Goal: Navigation & Orientation: Find specific page/section

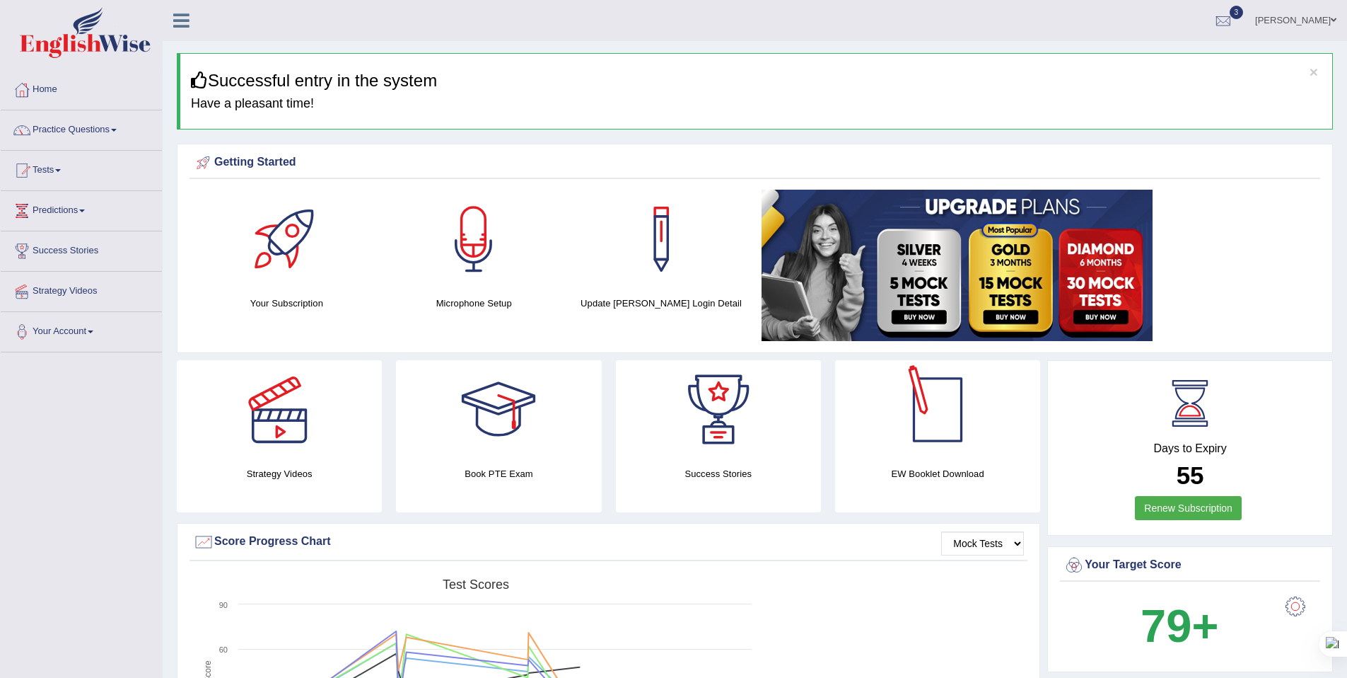
click at [527, 459] on div at bounding box center [937, 409] width 99 height 99
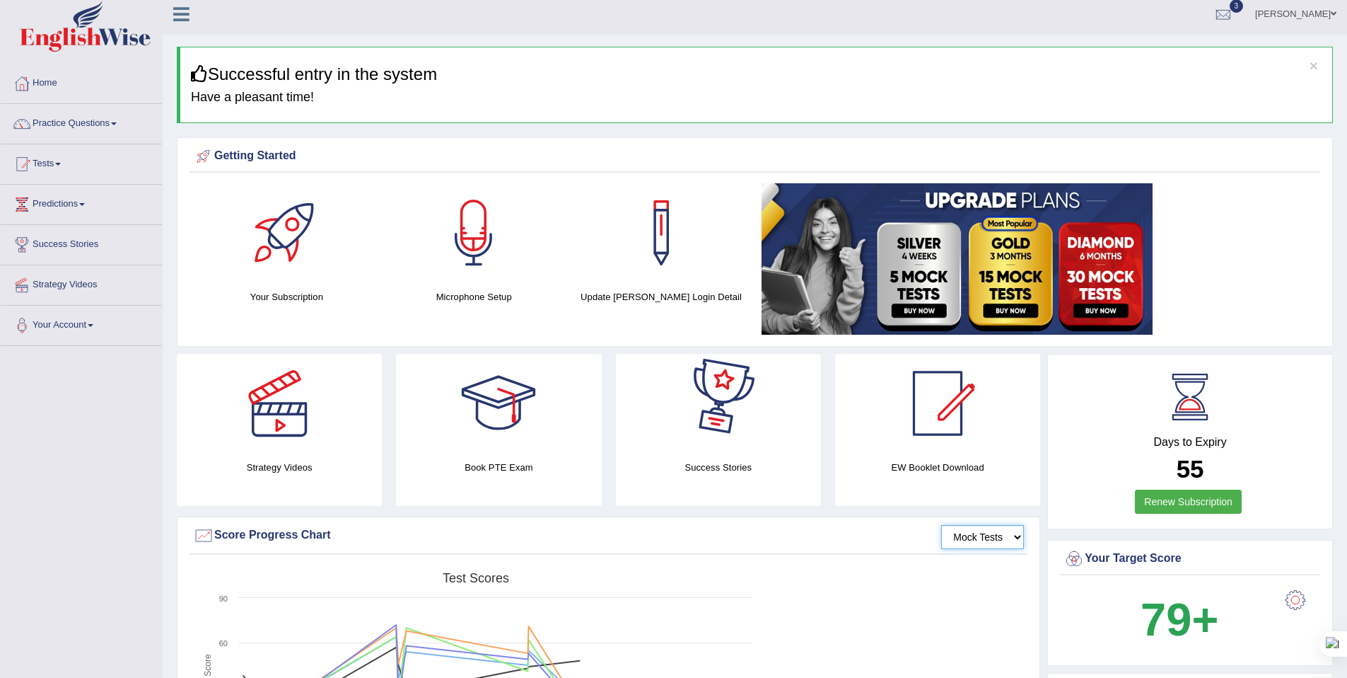
click at [527, 546] on select "Mock Tests" at bounding box center [982, 537] width 83 height 24
click at [504, 419] on div at bounding box center [498, 403] width 99 height 99
click at [45, 83] on link "Home" at bounding box center [81, 81] width 161 height 35
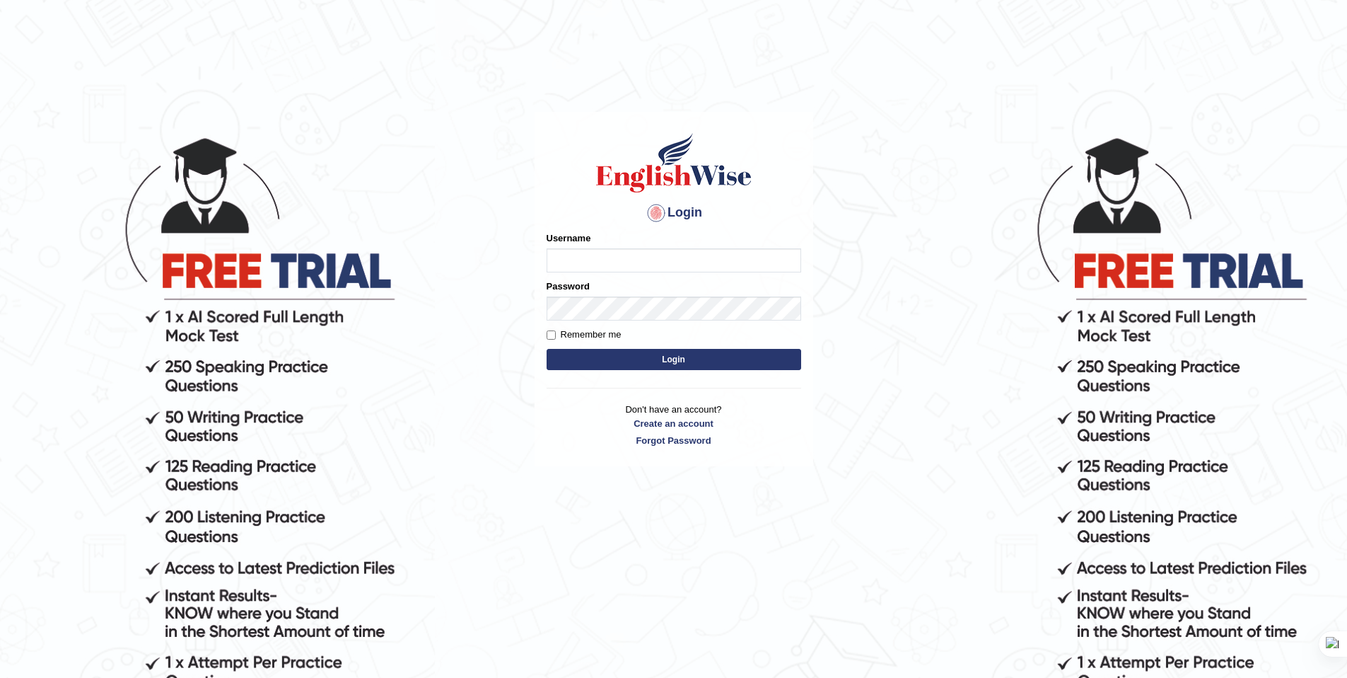
click at [644, 266] on input "Username" at bounding box center [674, 260] width 255 height 24
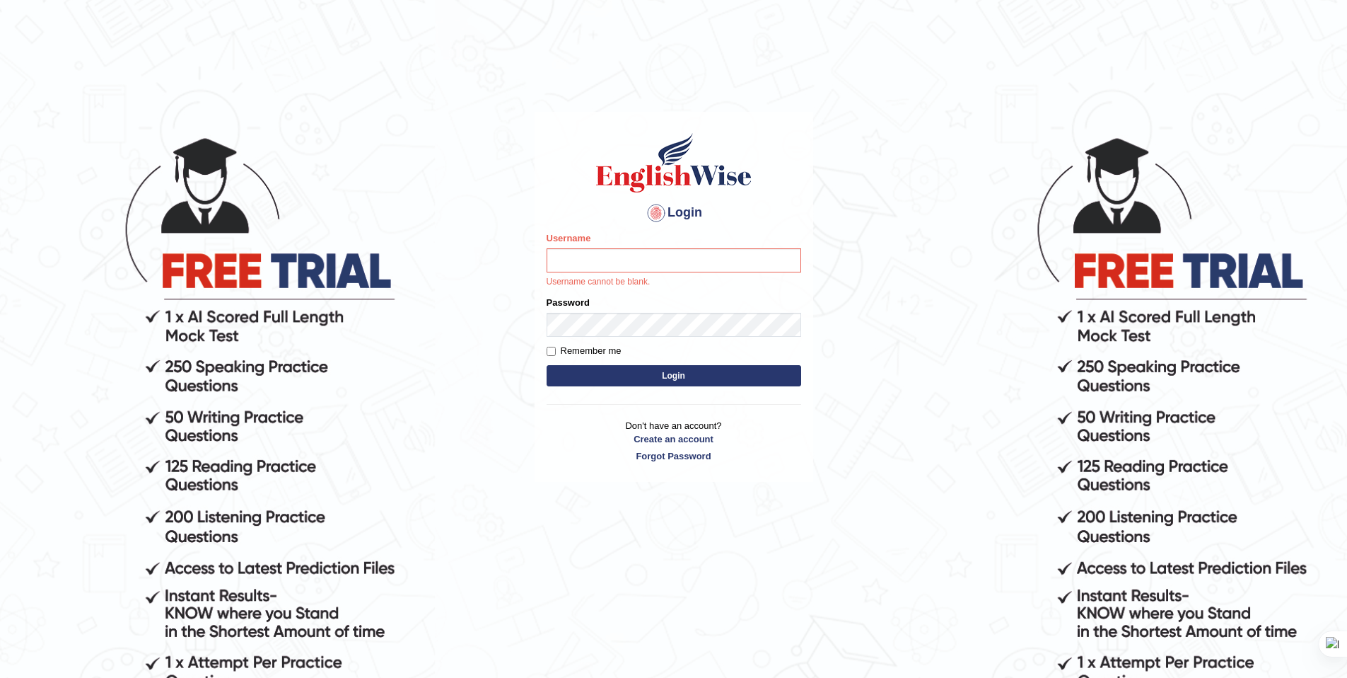
type input "AnmolNY"
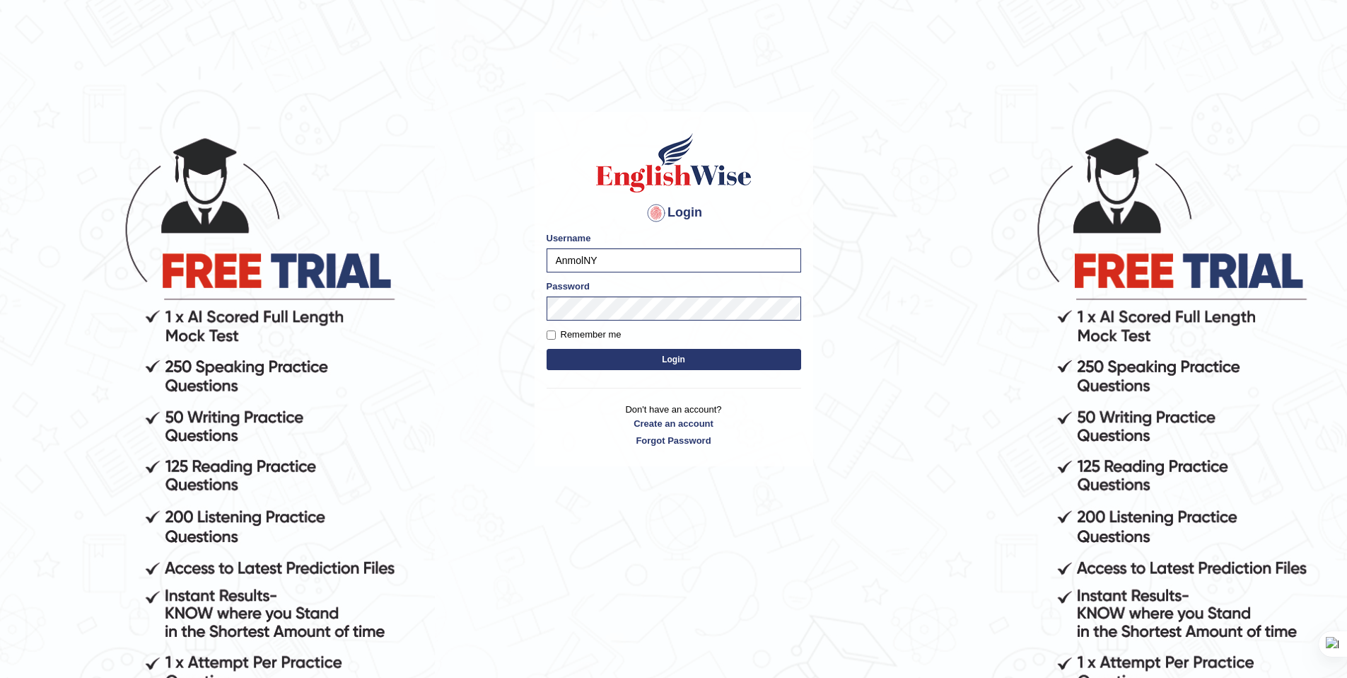
click at [644, 355] on button "Login" at bounding box center [674, 359] width 255 height 21
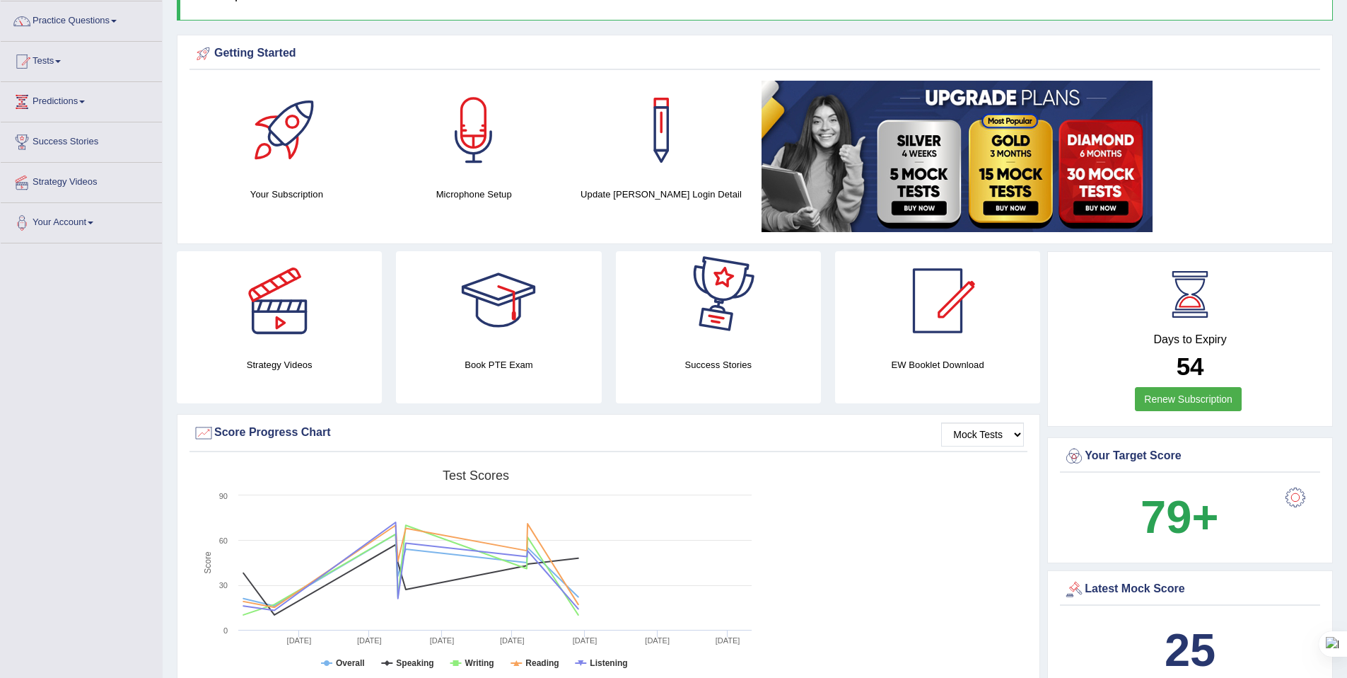
scroll to position [108, 0]
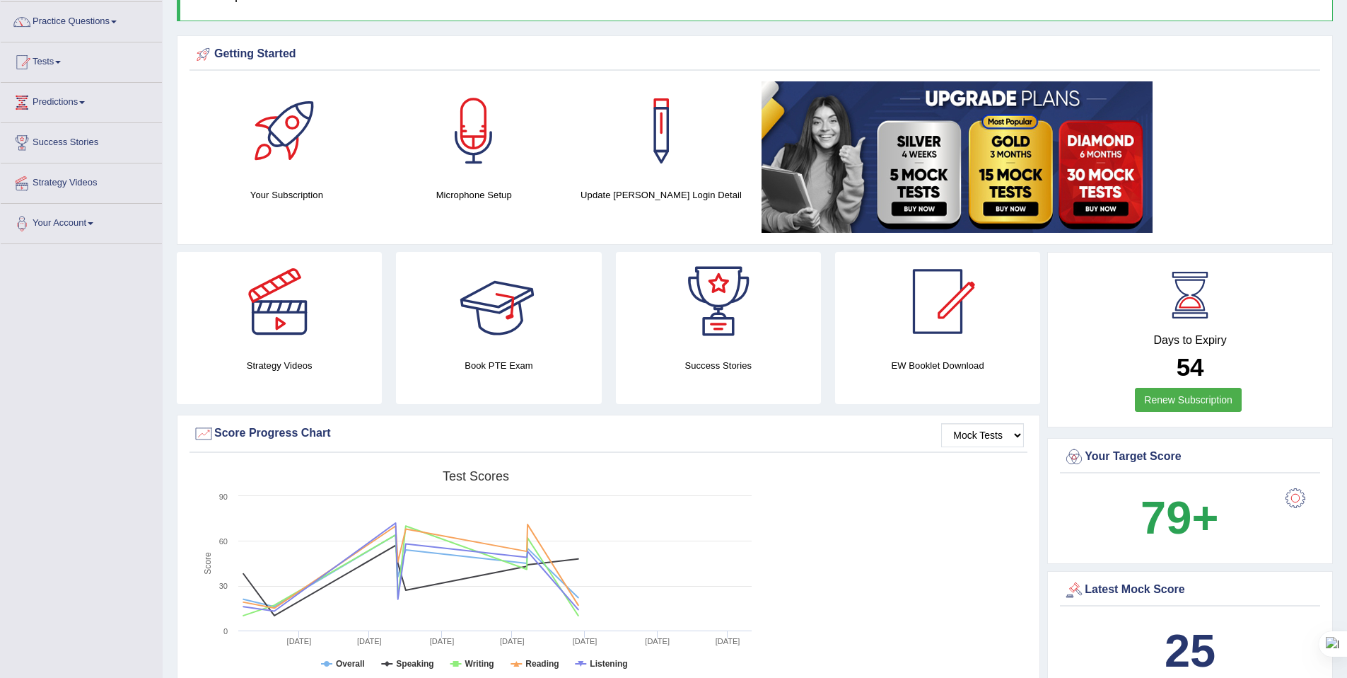
click at [518, 330] on div at bounding box center [498, 301] width 99 height 99
click at [268, 342] on div at bounding box center [279, 301] width 99 height 99
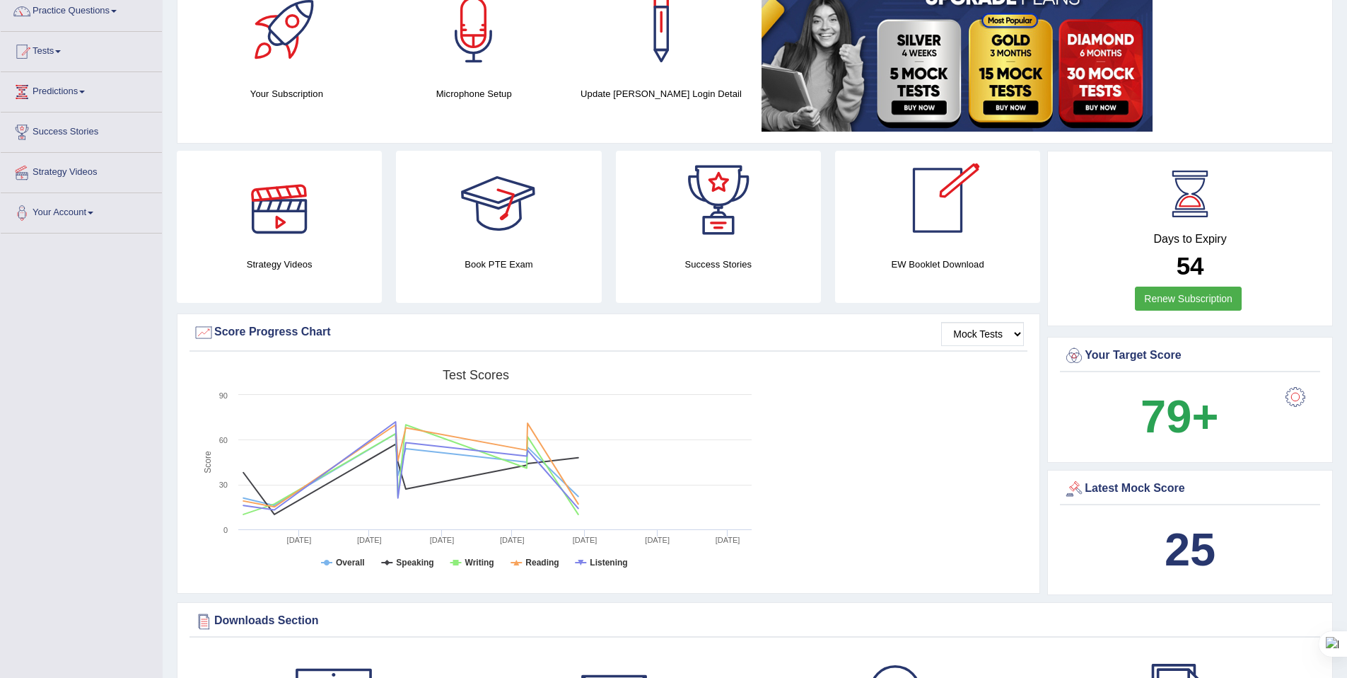
click at [958, 239] on div at bounding box center [937, 200] width 99 height 99
